Goal: Information Seeking & Learning: Learn about a topic

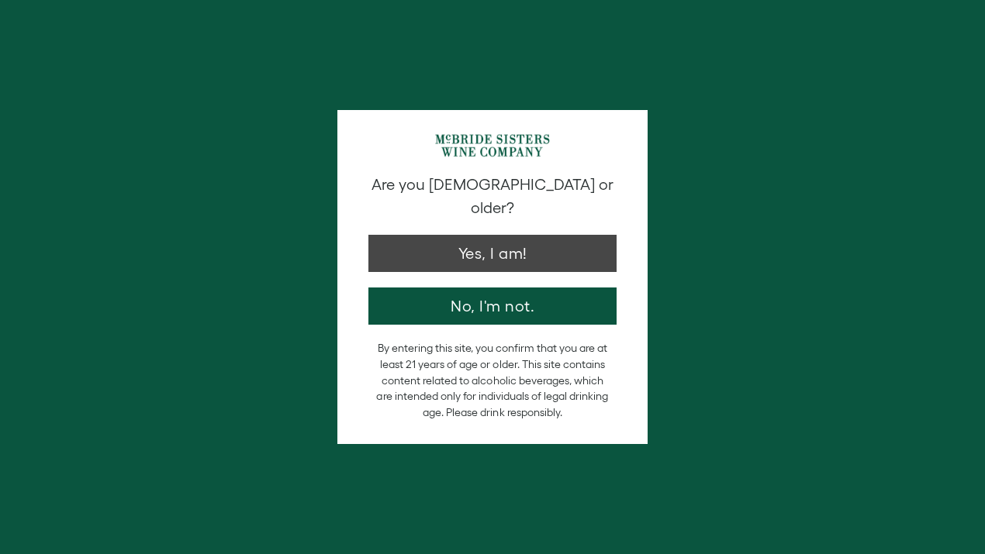
click at [492, 242] on button "Yes, I am!" at bounding box center [492, 253] width 248 height 37
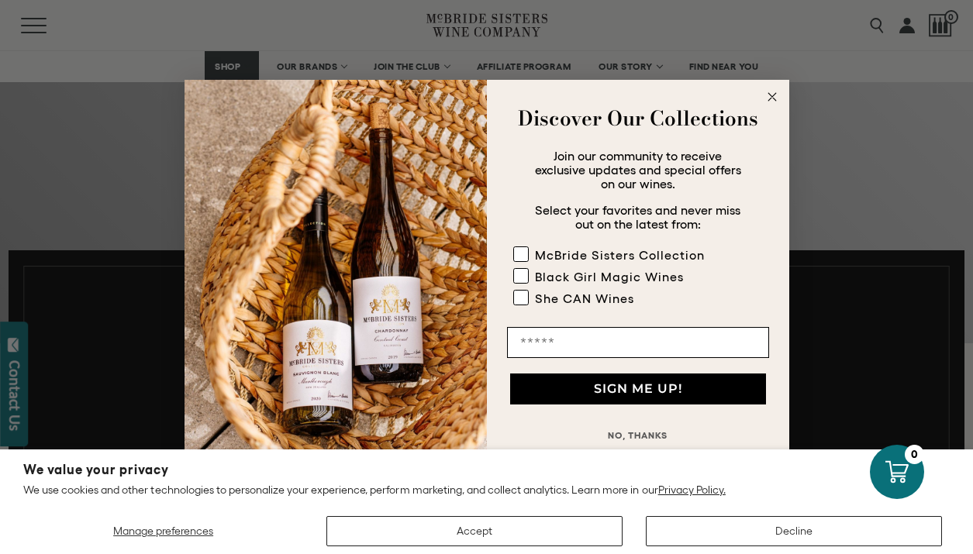
scroll to position [486, 0]
click at [523, 278] on rect "POPUP Form" at bounding box center [520, 276] width 15 height 15
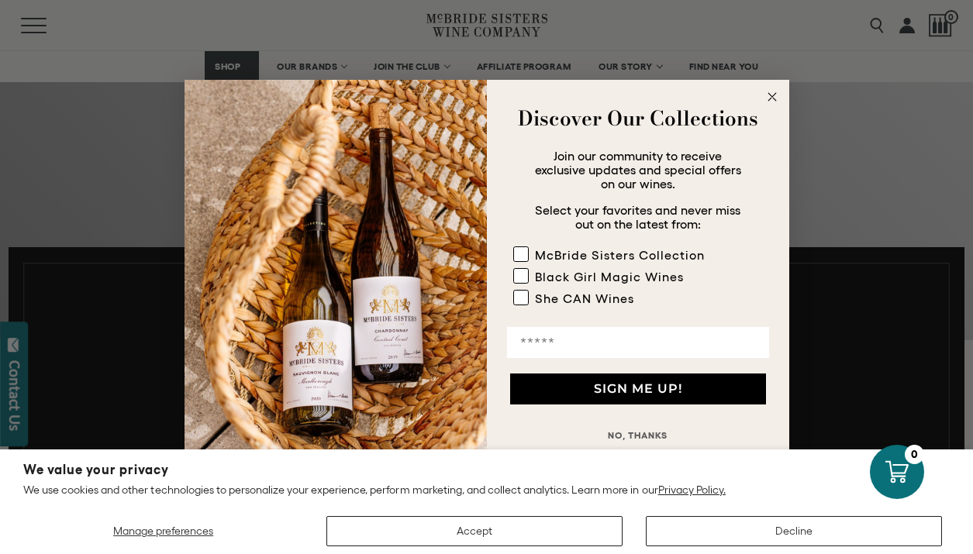
click at [539, 343] on input "Email" at bounding box center [638, 342] width 262 height 31
type input "**********"
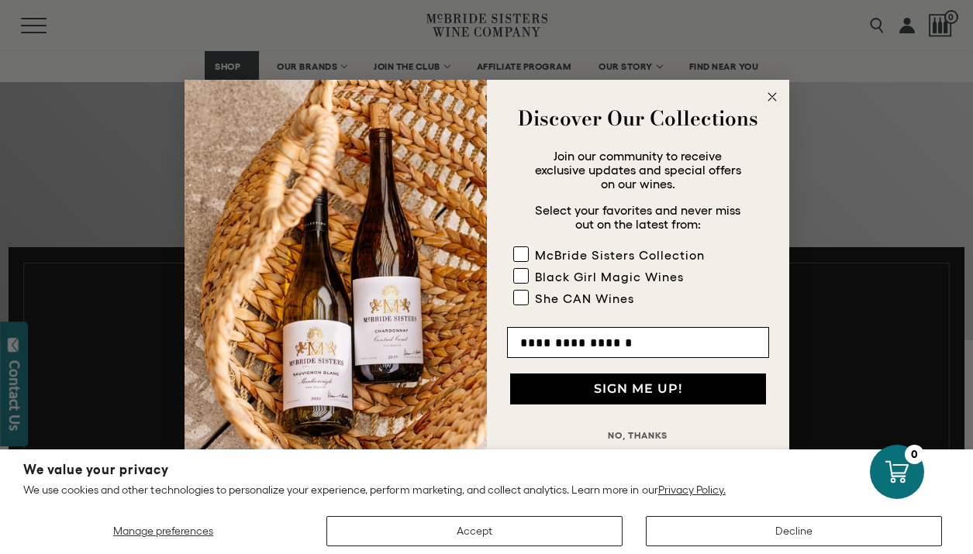
click at [600, 395] on button "SIGN ME UP!" at bounding box center [638, 389] width 256 height 31
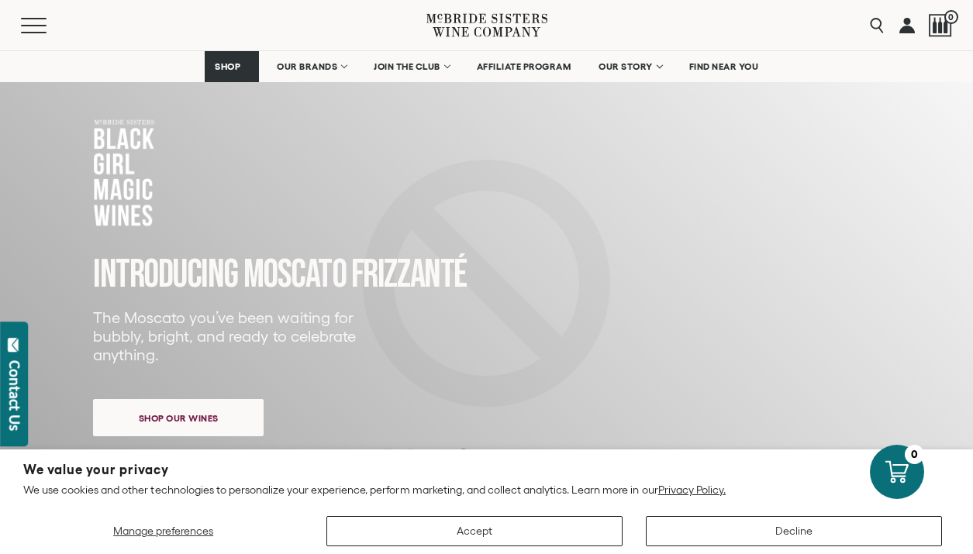
scroll to position [131, 0]
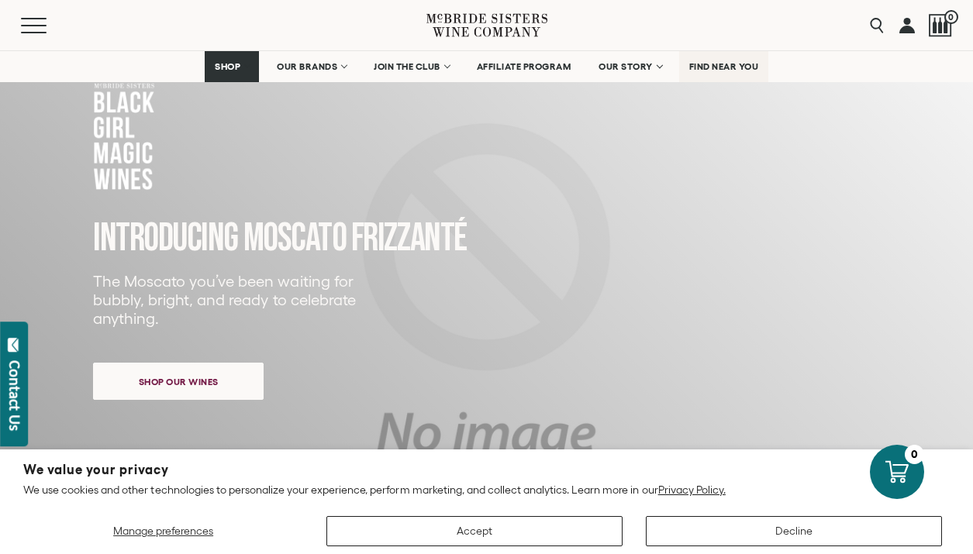
click at [710, 67] on span "FIND NEAR YOU" at bounding box center [724, 66] width 70 height 11
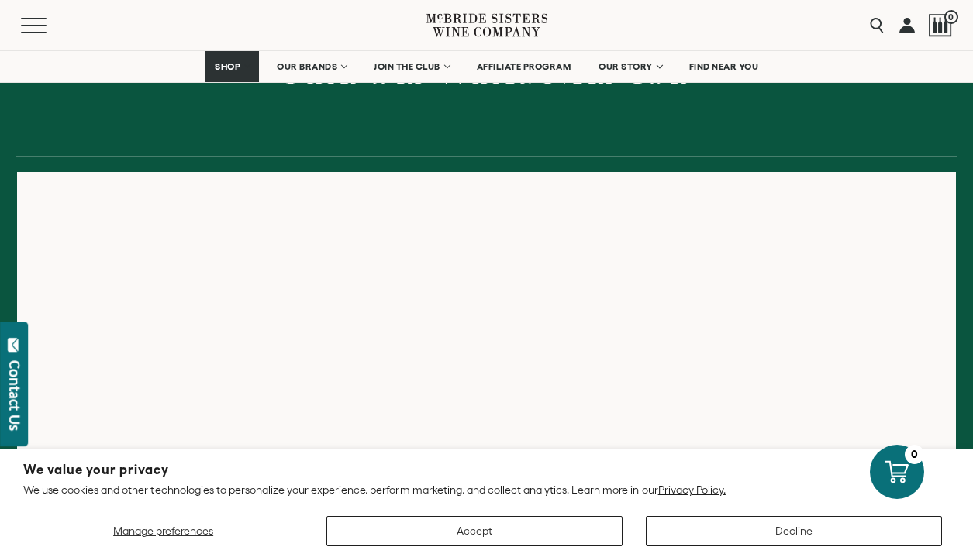
scroll to position [316, 0]
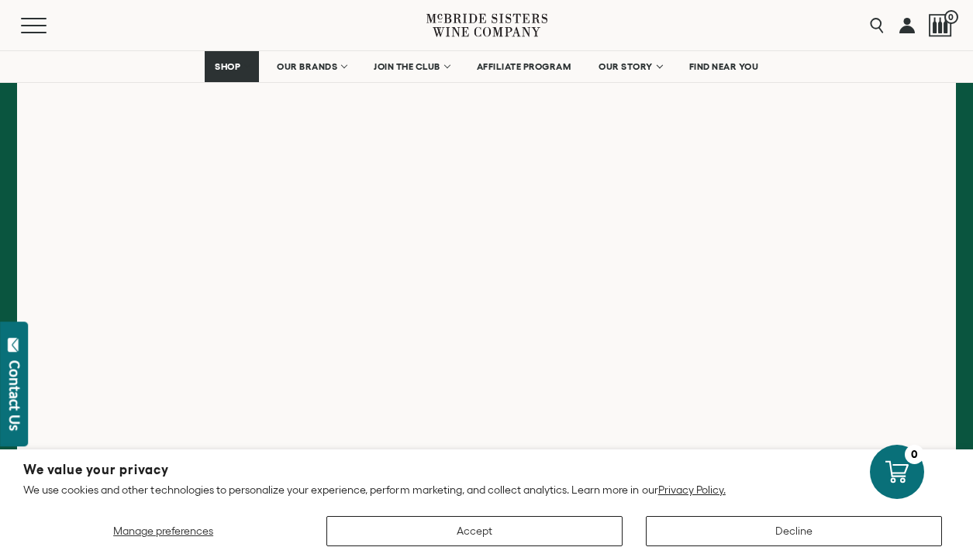
scroll to position [527, 0]
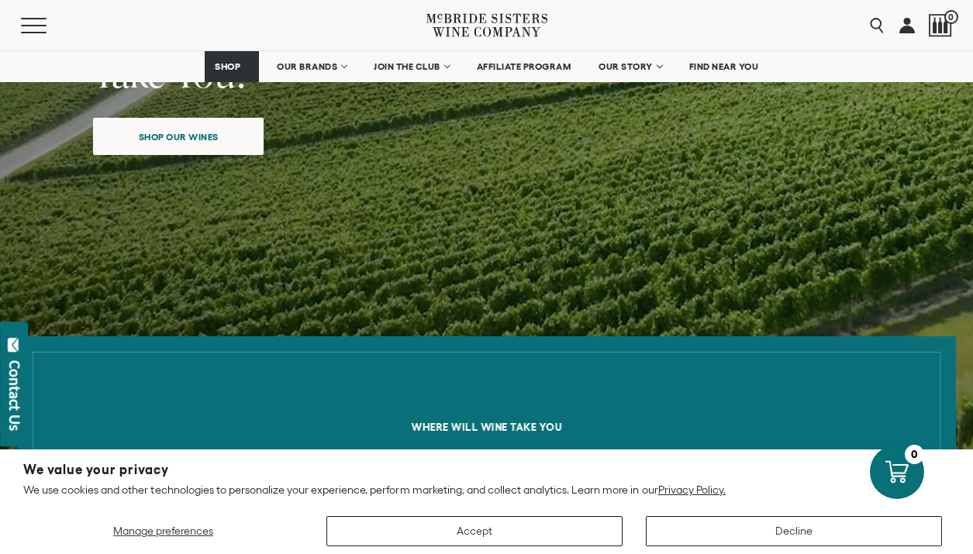
scroll to position [323, 0]
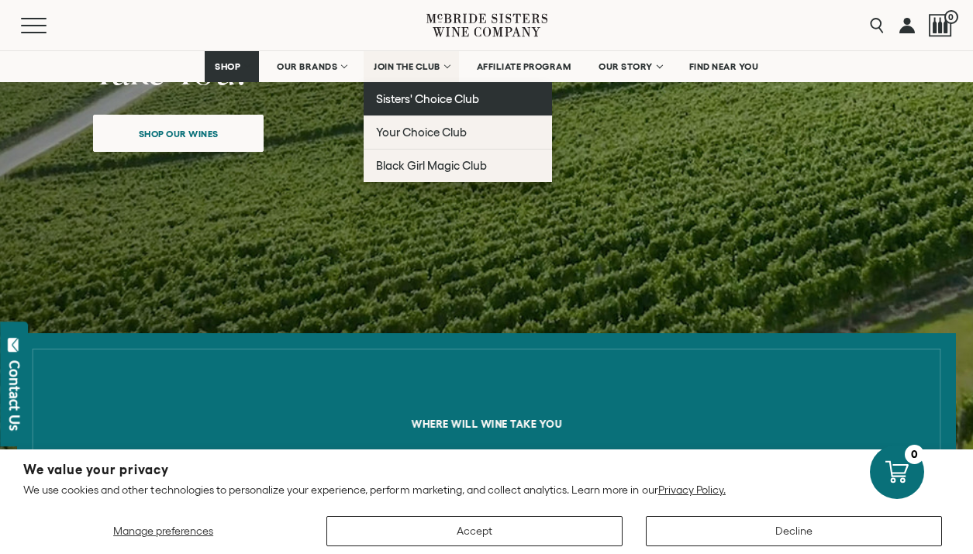
click at [395, 104] on span "Sisters' Choice Club" at bounding box center [427, 98] width 103 height 13
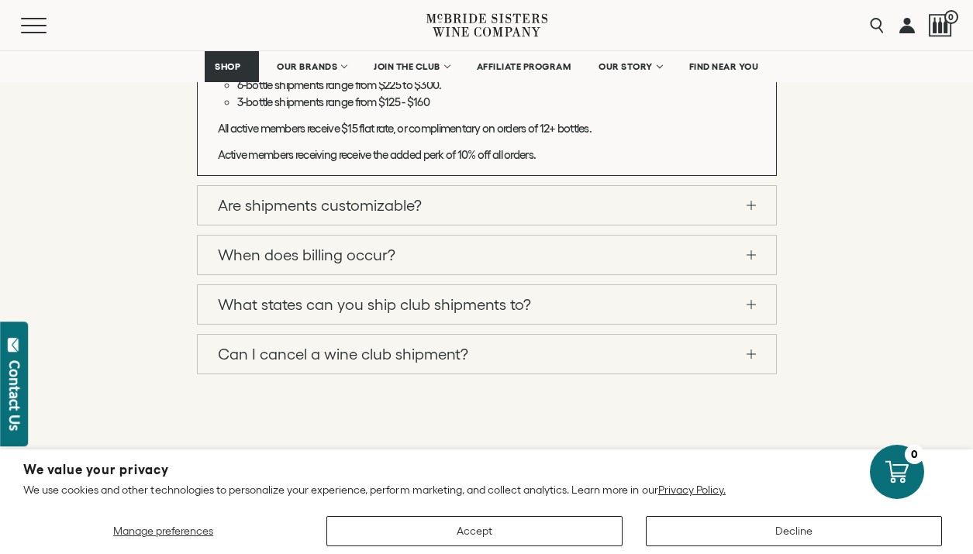
scroll to position [2508, 0]
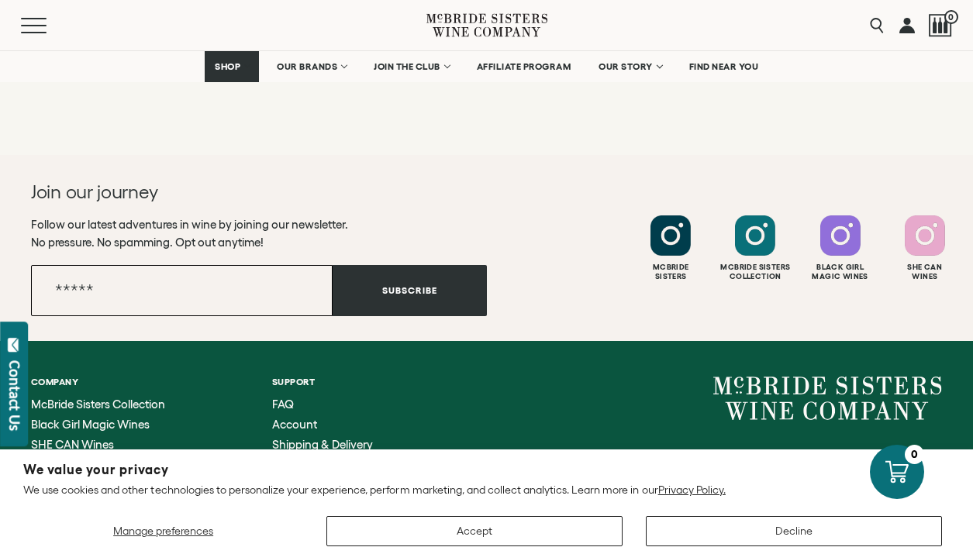
click at [92, 316] on input "Email" at bounding box center [182, 290] width 302 height 51
type input "**********"
click at [375, 316] on button "Subscribe" at bounding box center [410, 290] width 154 height 51
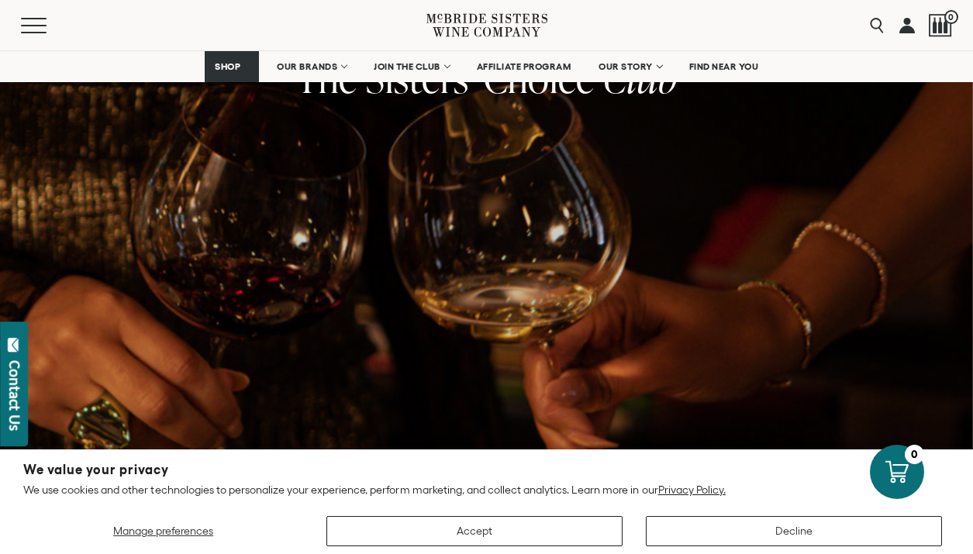
scroll to position [43, 0]
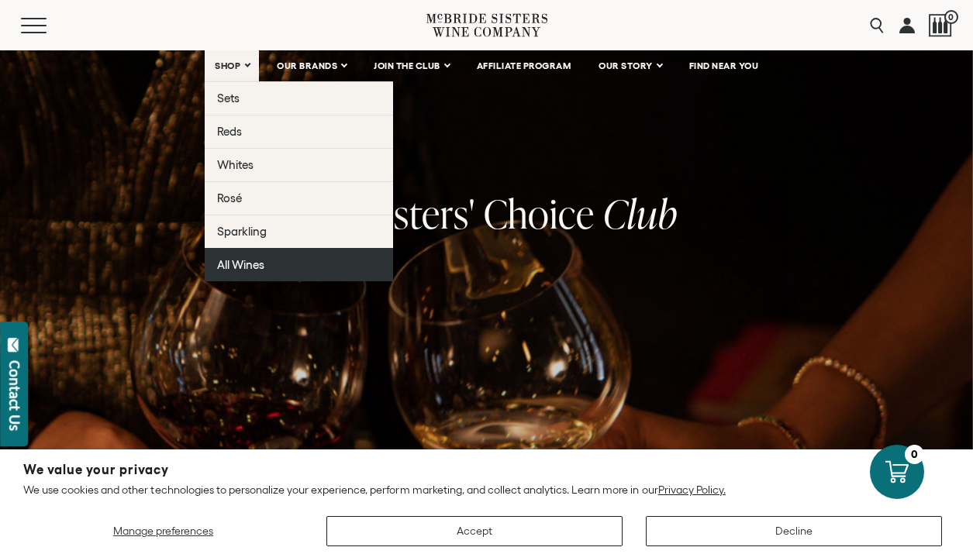
click at [247, 268] on span "All Wines" at bounding box center [240, 264] width 47 height 13
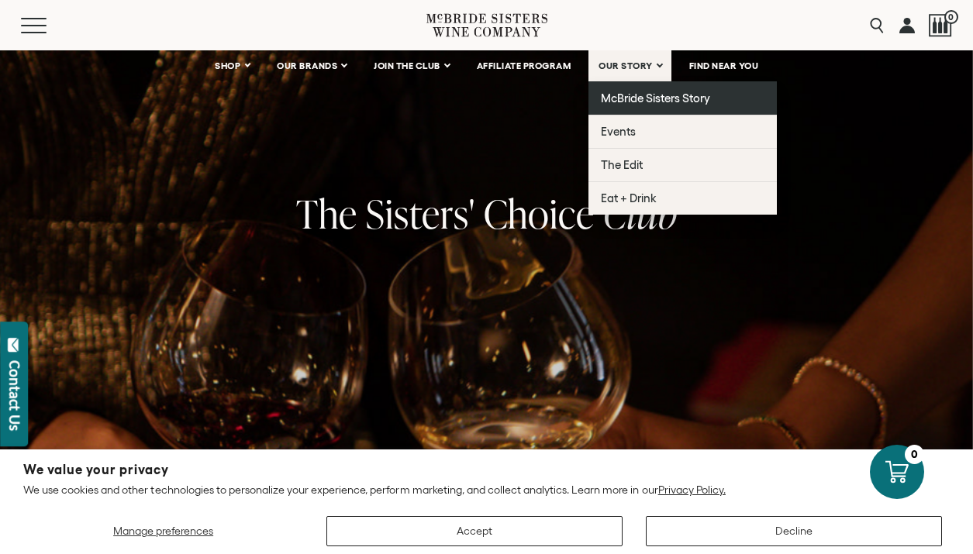
click at [616, 100] on span "McBride Sisters Story" at bounding box center [655, 97] width 109 height 13
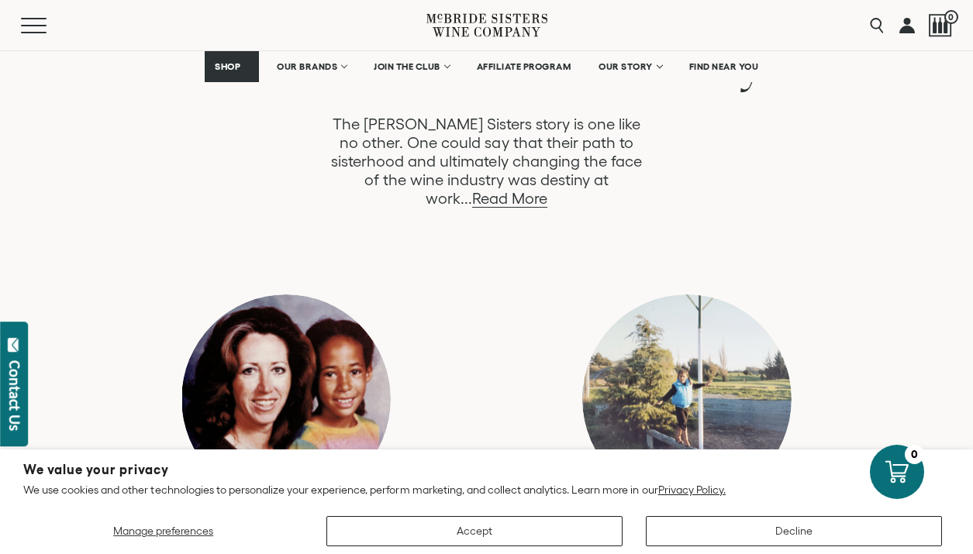
scroll to position [889, 0]
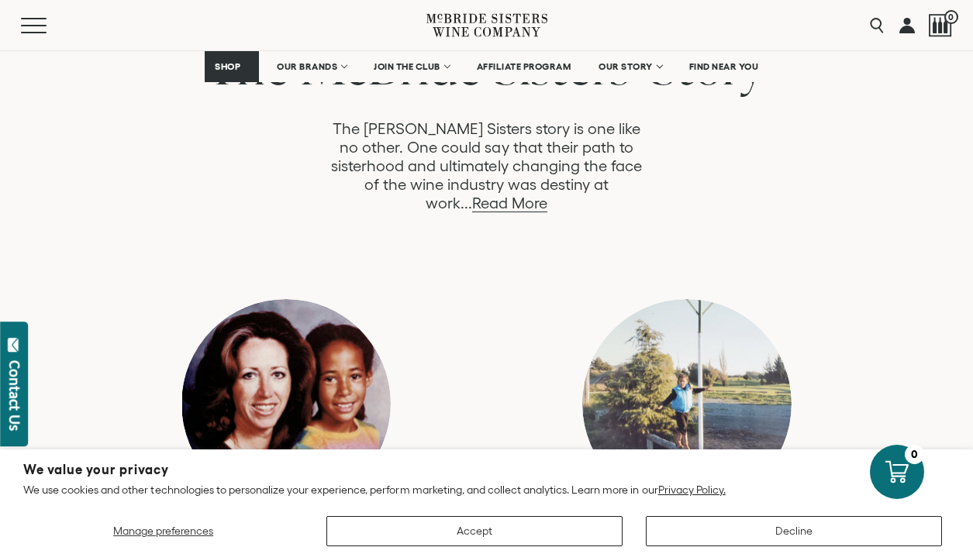
click at [547, 195] on link "Read More" at bounding box center [509, 204] width 75 height 18
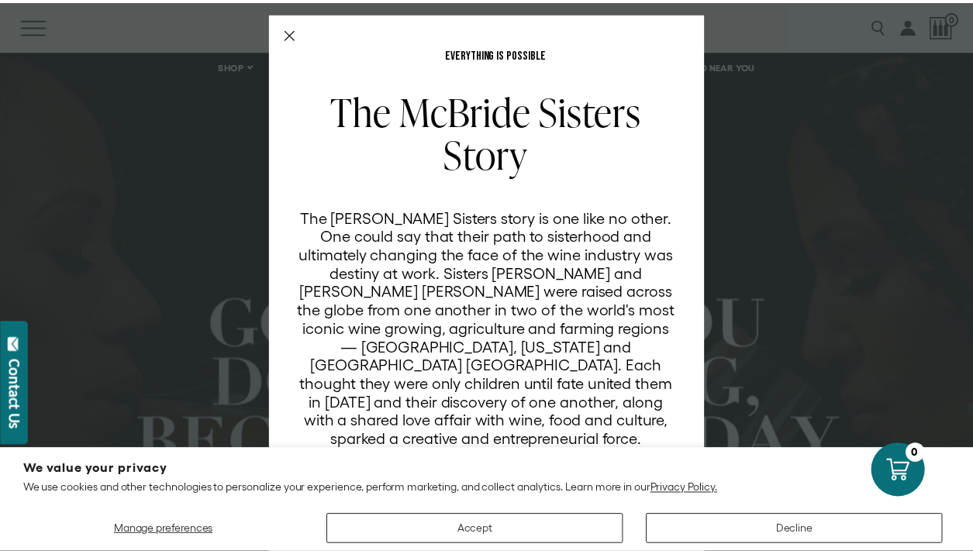
scroll to position [18, 0]
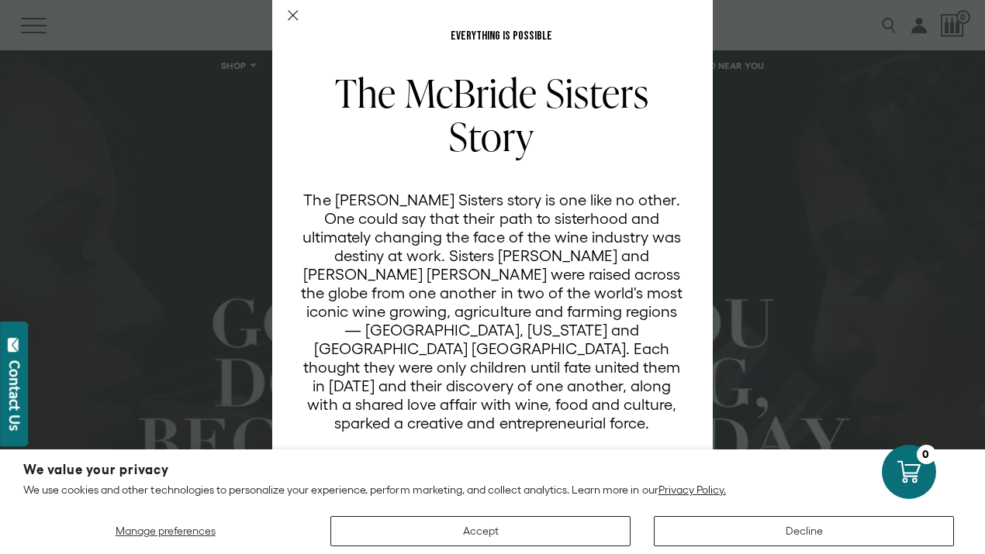
click at [288, 15] on line "Close Modal" at bounding box center [292, 15] width 9 height 9
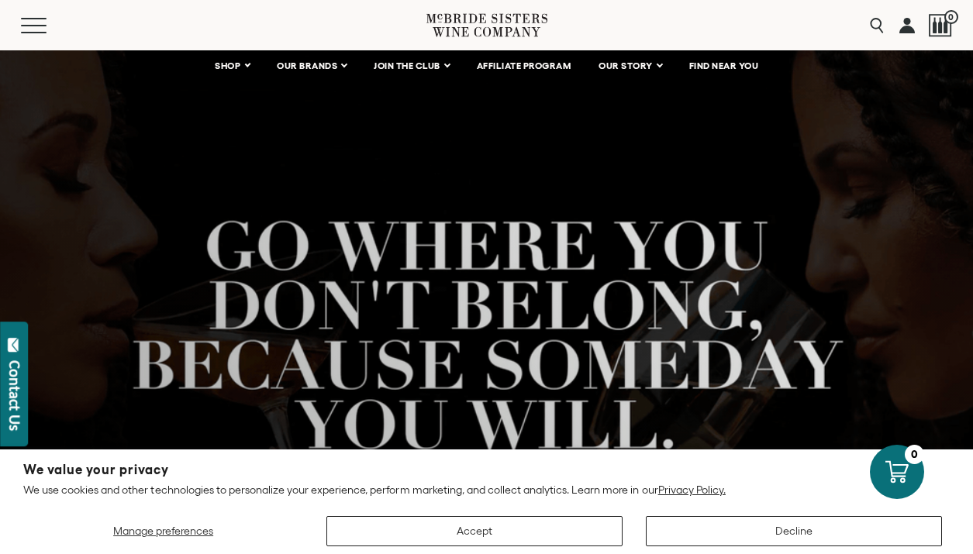
scroll to position [95, 0]
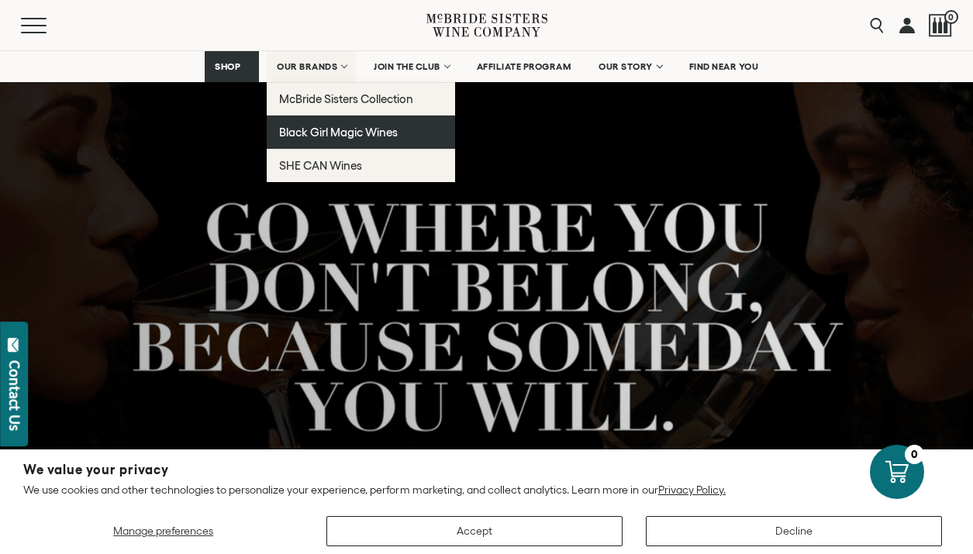
click at [322, 136] on span "Black Girl Magic Wines" at bounding box center [338, 132] width 119 height 13
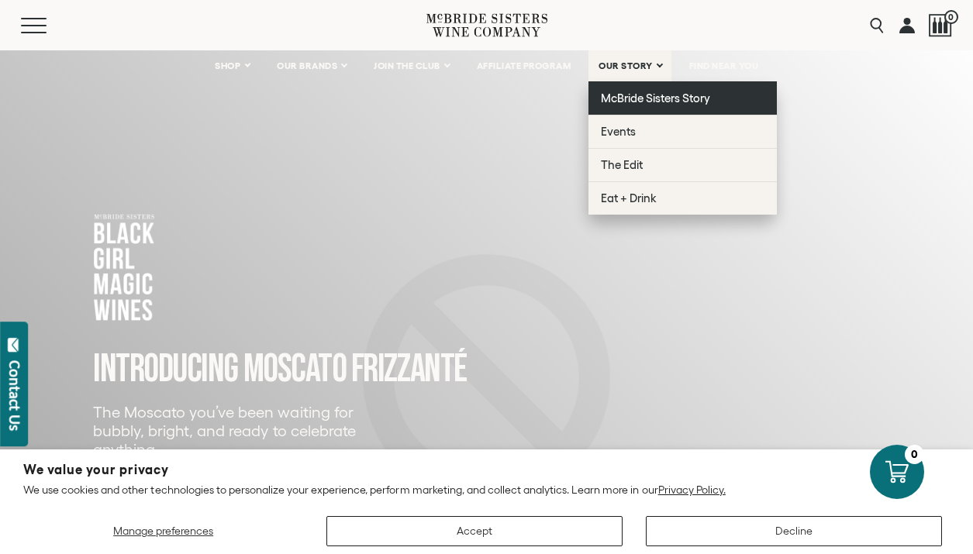
click at [620, 99] on span "McBride Sisters Story" at bounding box center [655, 97] width 109 height 13
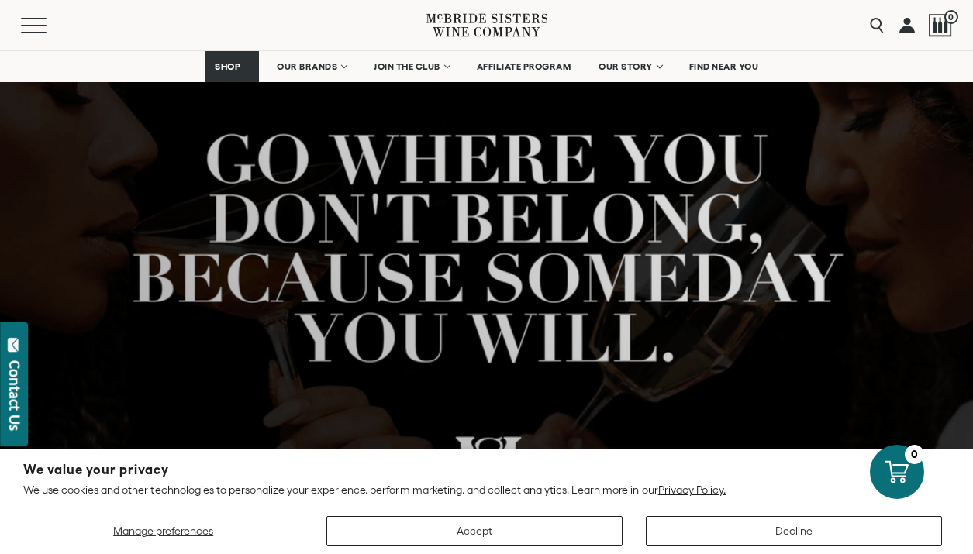
scroll to position [113, 0]
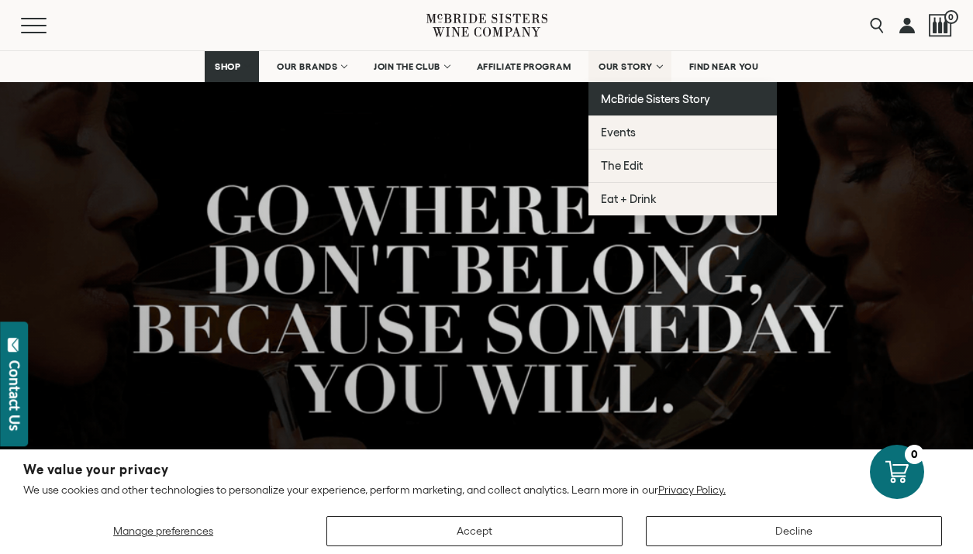
click at [647, 106] on link "McBride Sisters Story" at bounding box center [683, 98] width 188 height 33
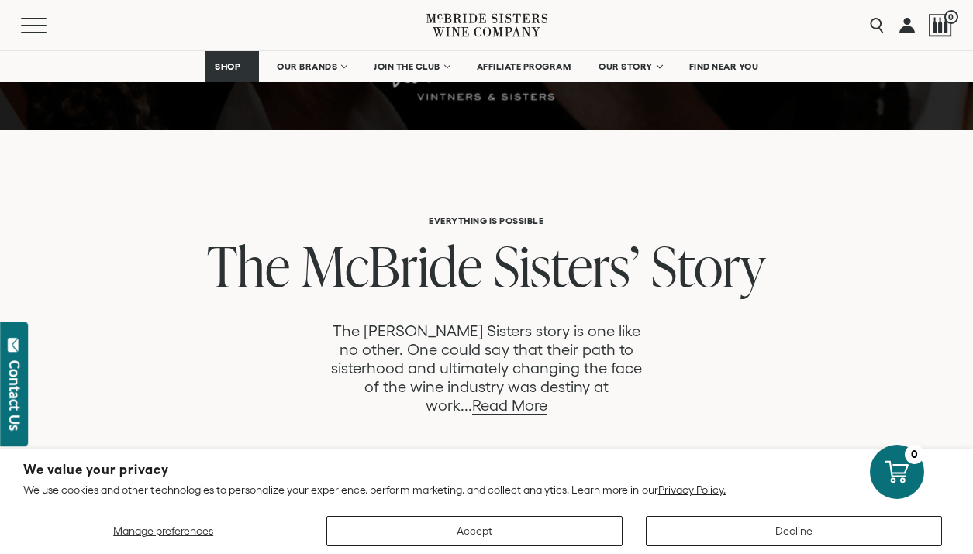
scroll to position [689, 0]
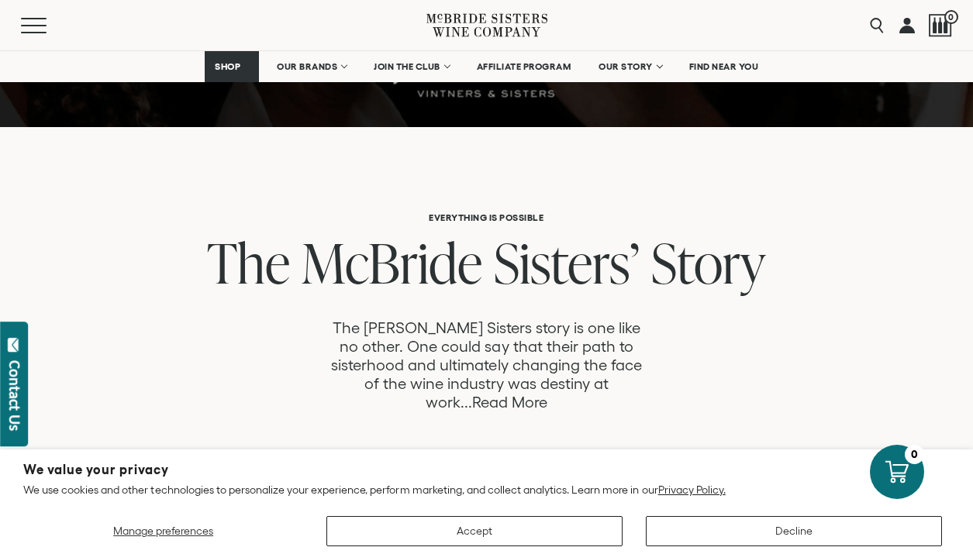
click at [547, 394] on link "Read More" at bounding box center [509, 403] width 75 height 18
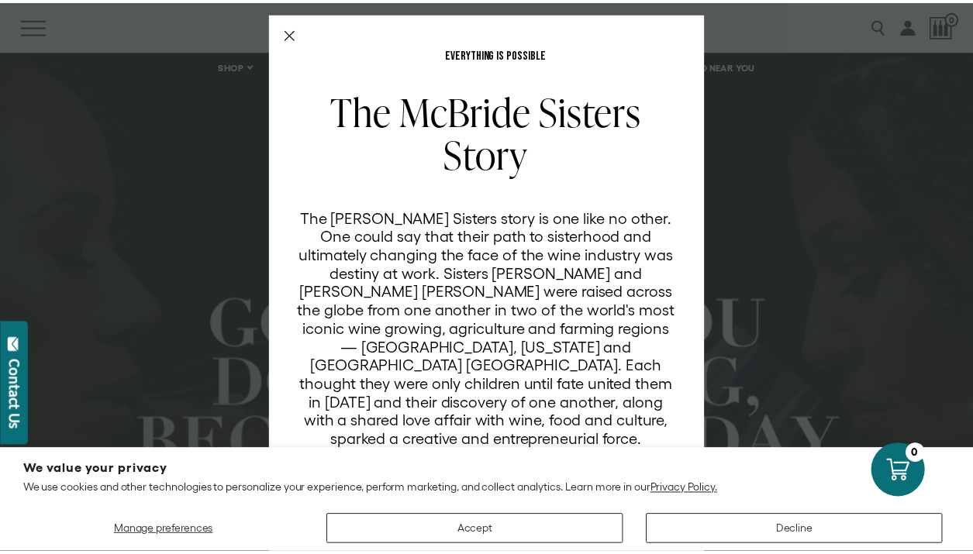
scroll to position [18, 0]
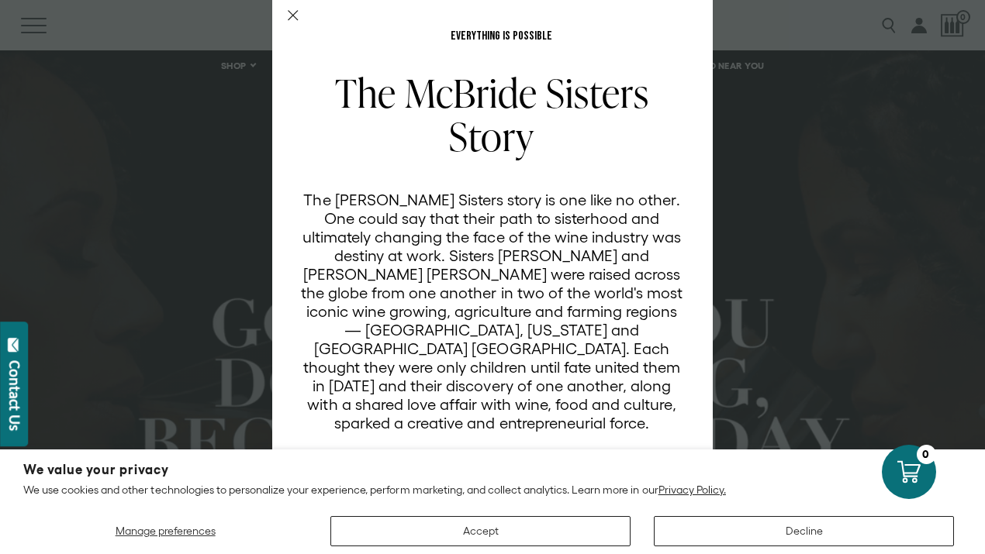
click at [288, 12] on icon "Close Modal" at bounding box center [293, 15] width 11 height 11
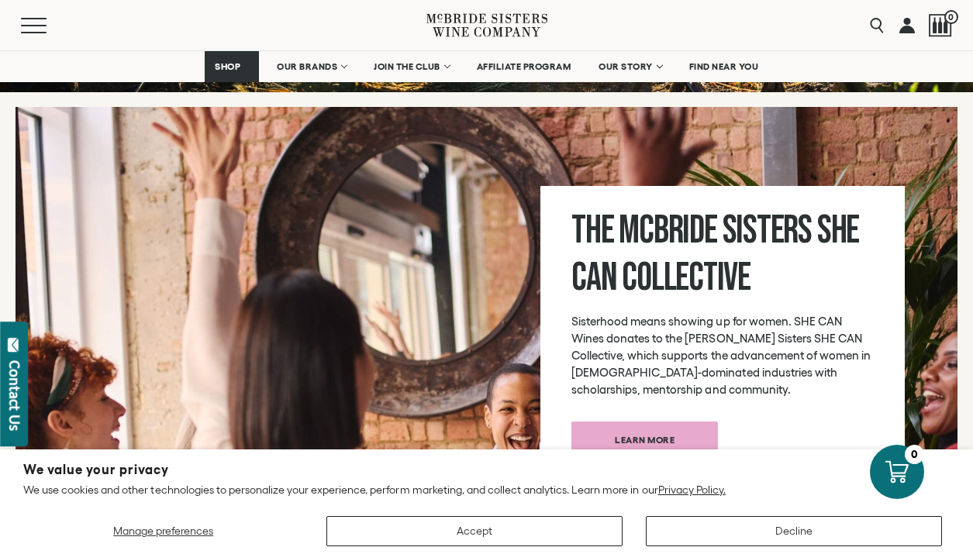
scroll to position [5349, 0]
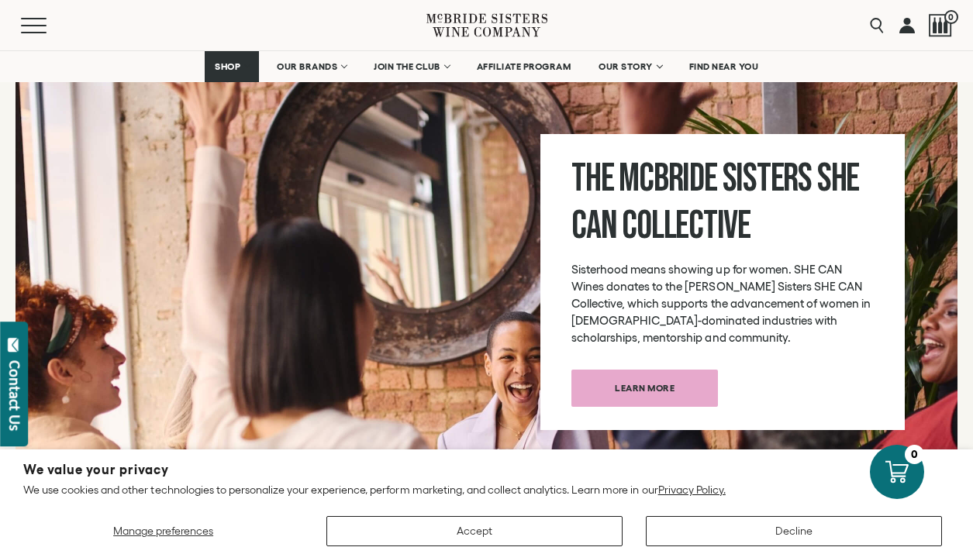
click at [633, 373] on span "Learn more" at bounding box center [645, 388] width 114 height 30
